Goal: Information Seeking & Learning: Compare options

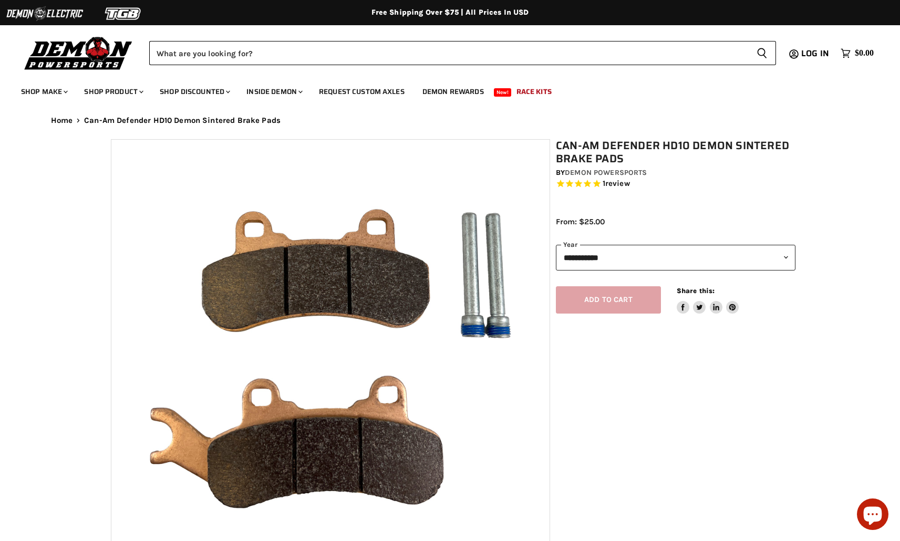
select select "******"
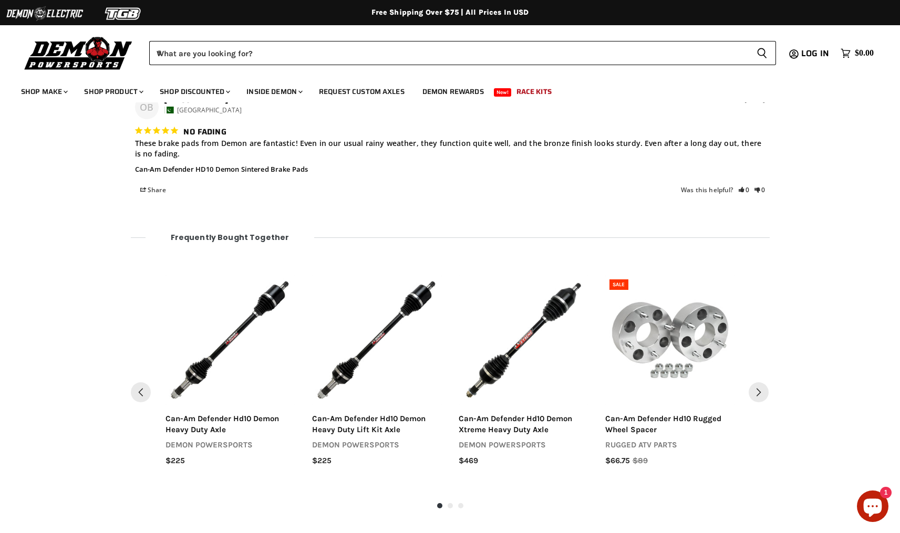
scroll to position [1165, 0]
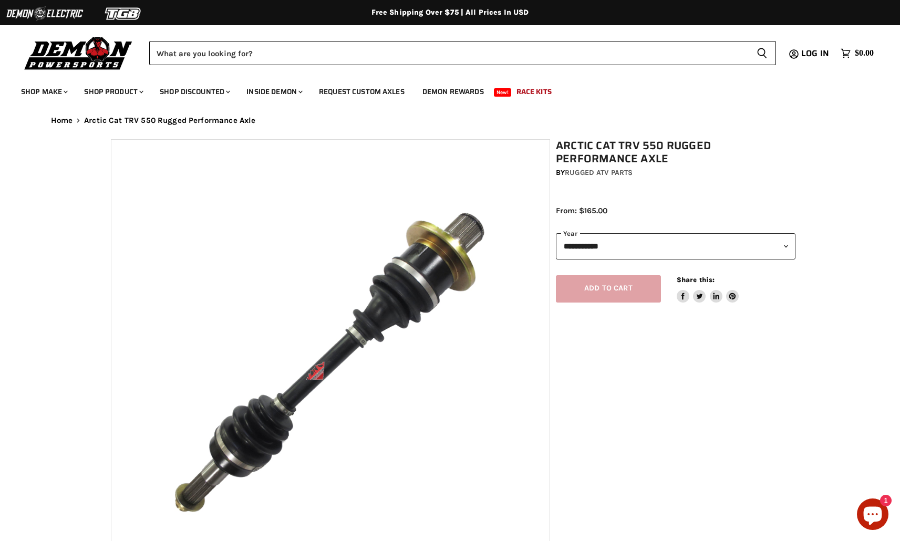
select select "******"
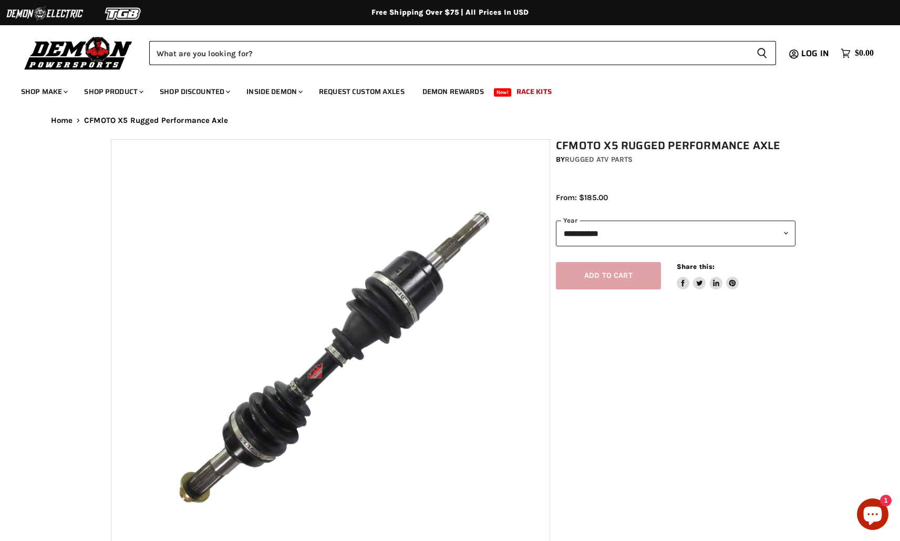
select select "******"
